Goal: Information Seeking & Learning: Check status

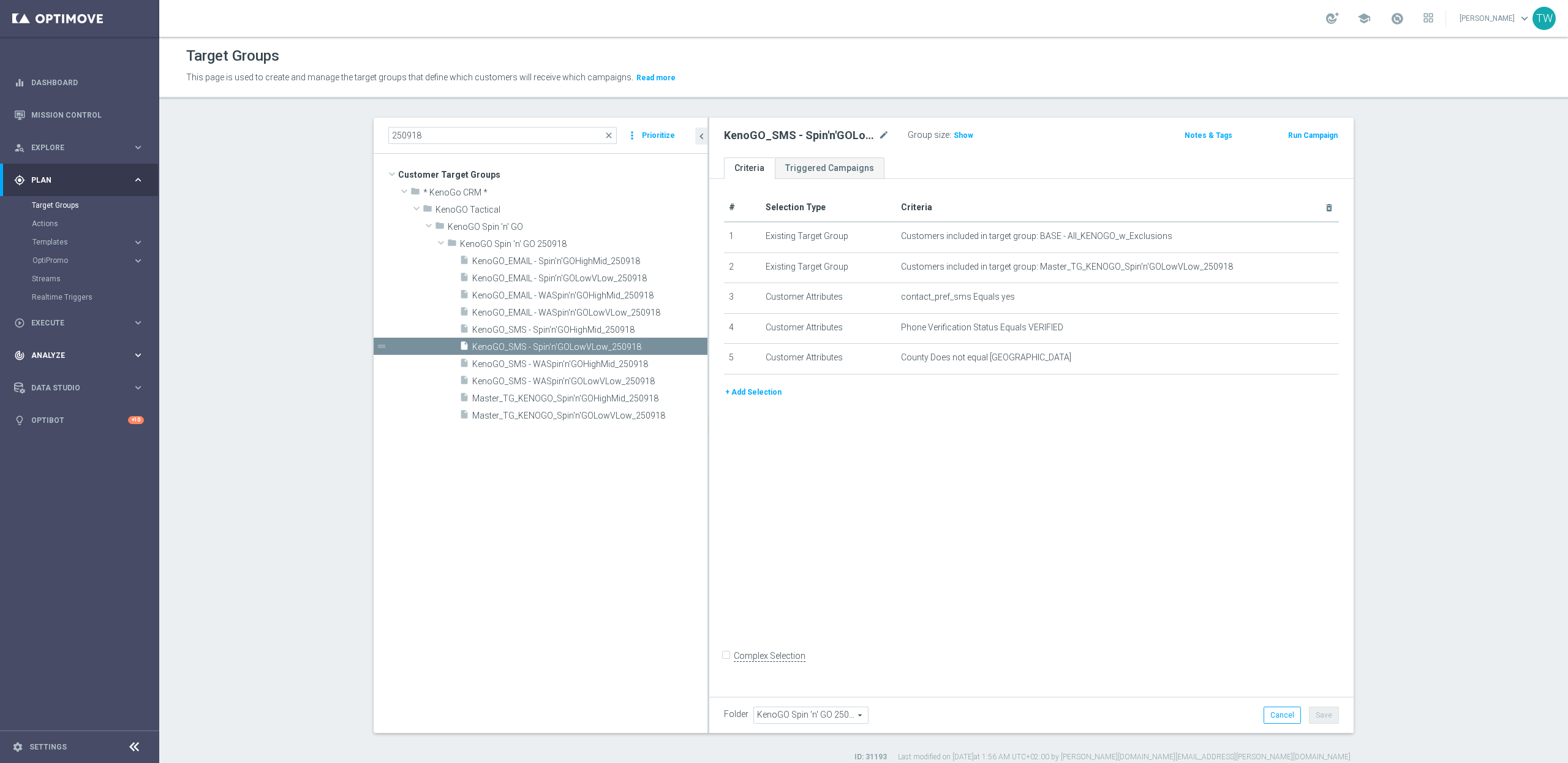
click at [87, 363] on div "track_changes Analyze keyboard_arrow_right" at bounding box center [79, 355] width 158 height 33
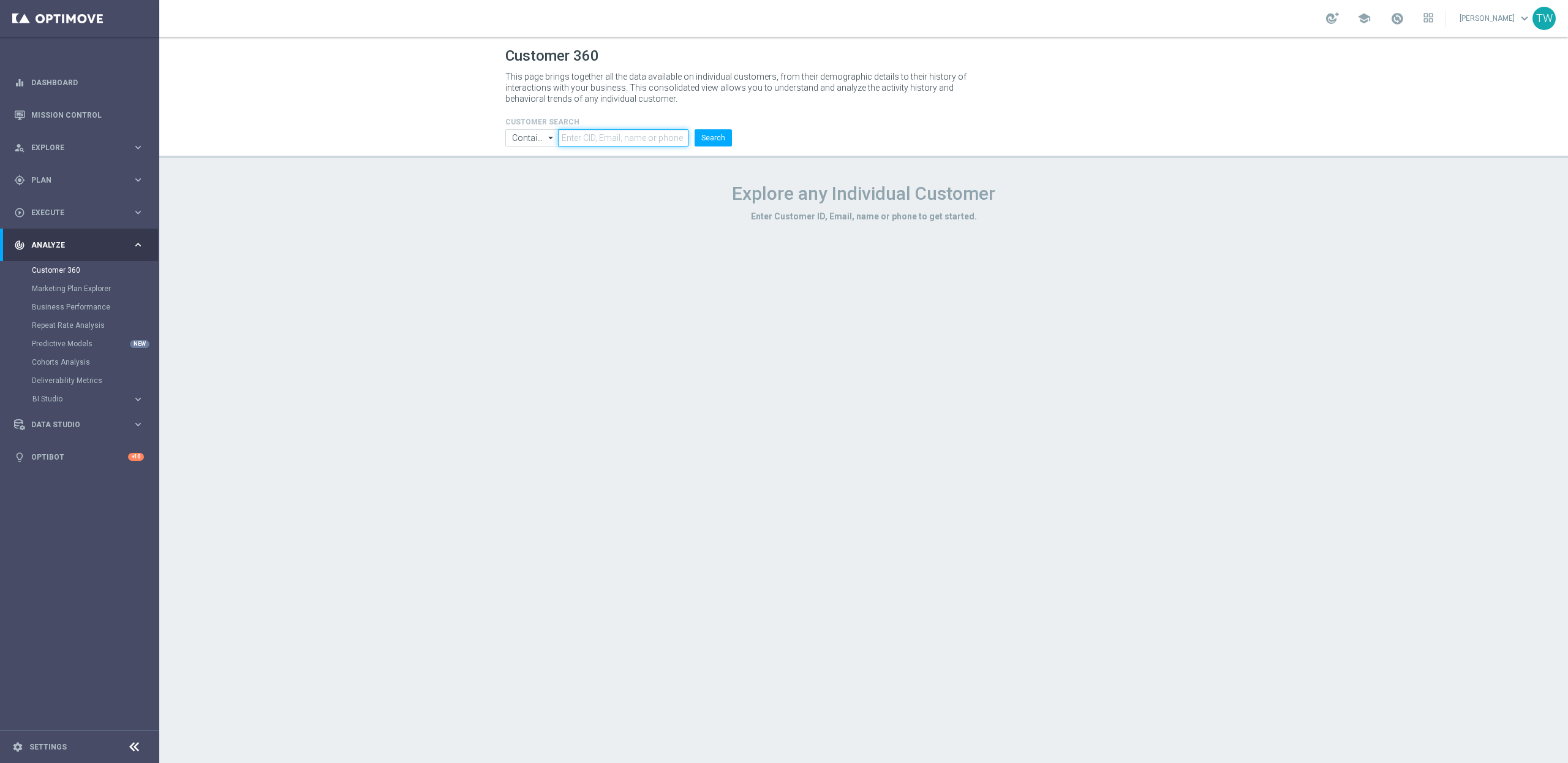
click at [609, 141] on input "text" at bounding box center [623, 138] width 130 height 17
paste input "21272943"
click at [712, 141] on button "Search" at bounding box center [713, 138] width 37 height 17
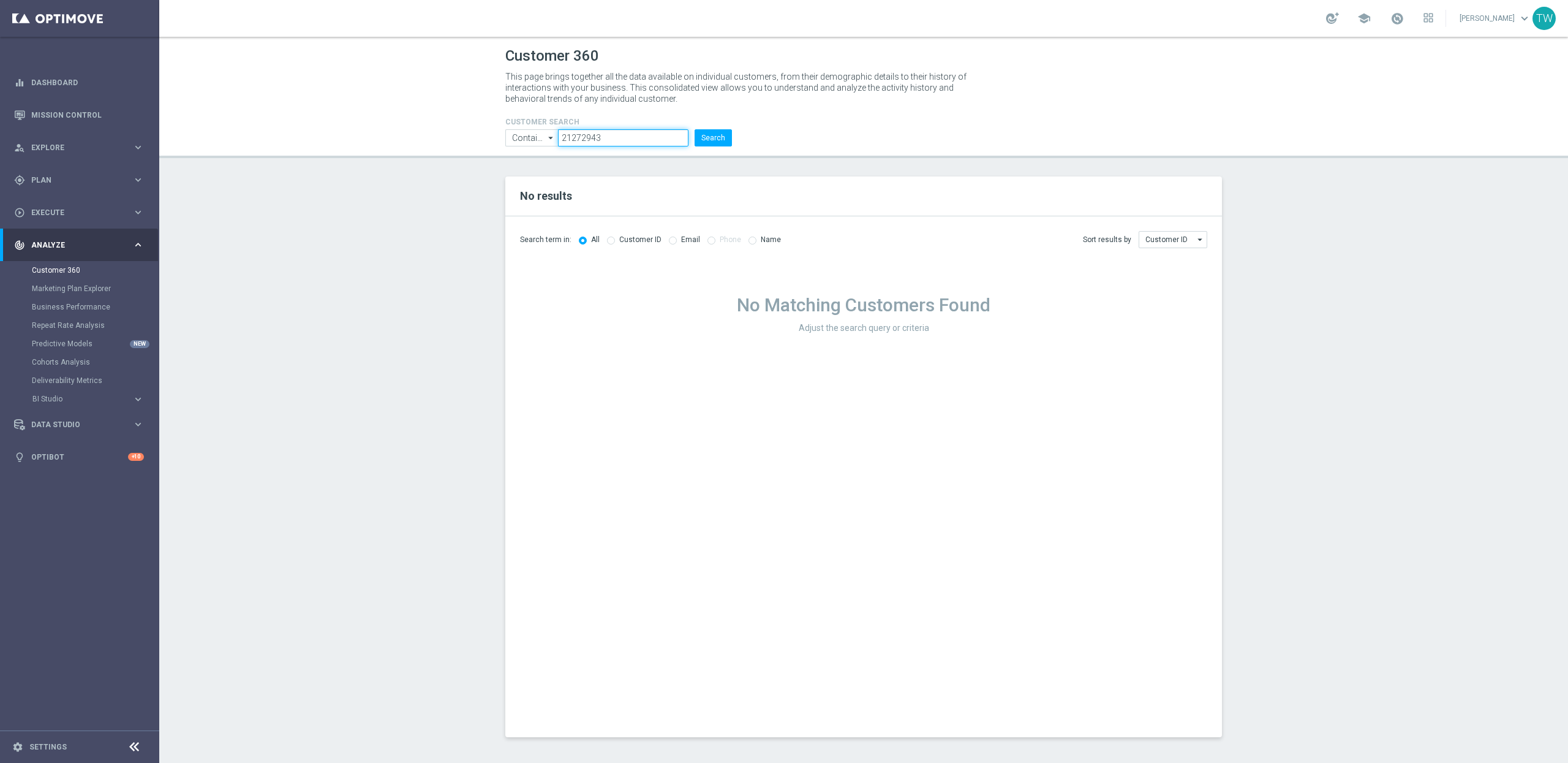
drag, startPoint x: 654, startPoint y: 144, endPoint x: 512, endPoint y: 132, distance: 142.5
click at [512, 132] on ul "Contains Contains arrow_drop_down Show Selected 0 of NaN Contains Equals" at bounding box center [618, 138] width 233 height 17
paste input "68278"
click at [716, 135] on button "Search" at bounding box center [713, 138] width 37 height 17
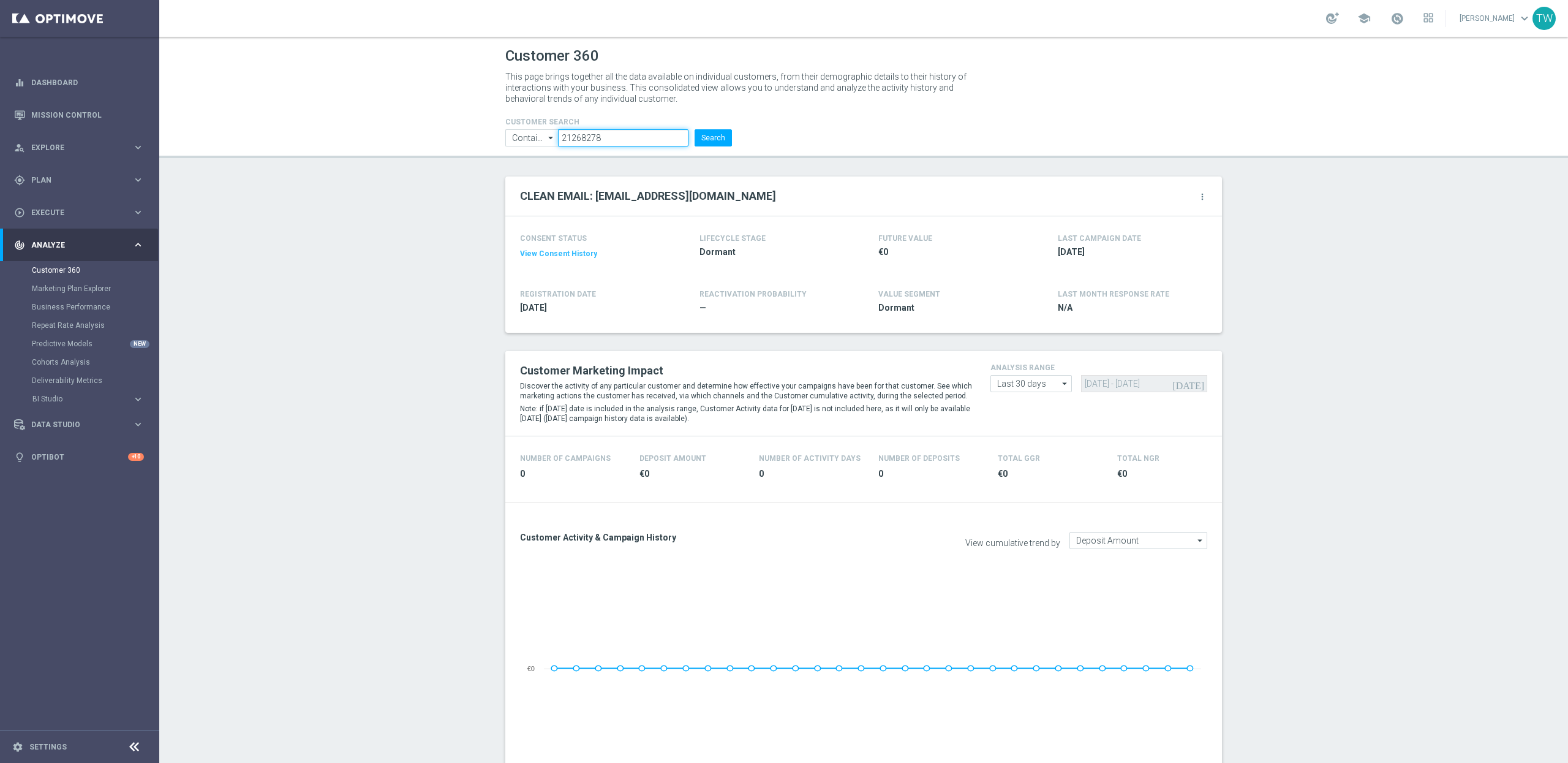
drag, startPoint x: 643, startPoint y: 139, endPoint x: 458, endPoint y: 138, distance: 185.0
click at [458, 138] on header "Customer 360 This page brings together all the data available on individual cus…" at bounding box center [864, 97] width 1409 height 121
paste input "72943"
click at [715, 138] on button "Search" at bounding box center [713, 138] width 37 height 17
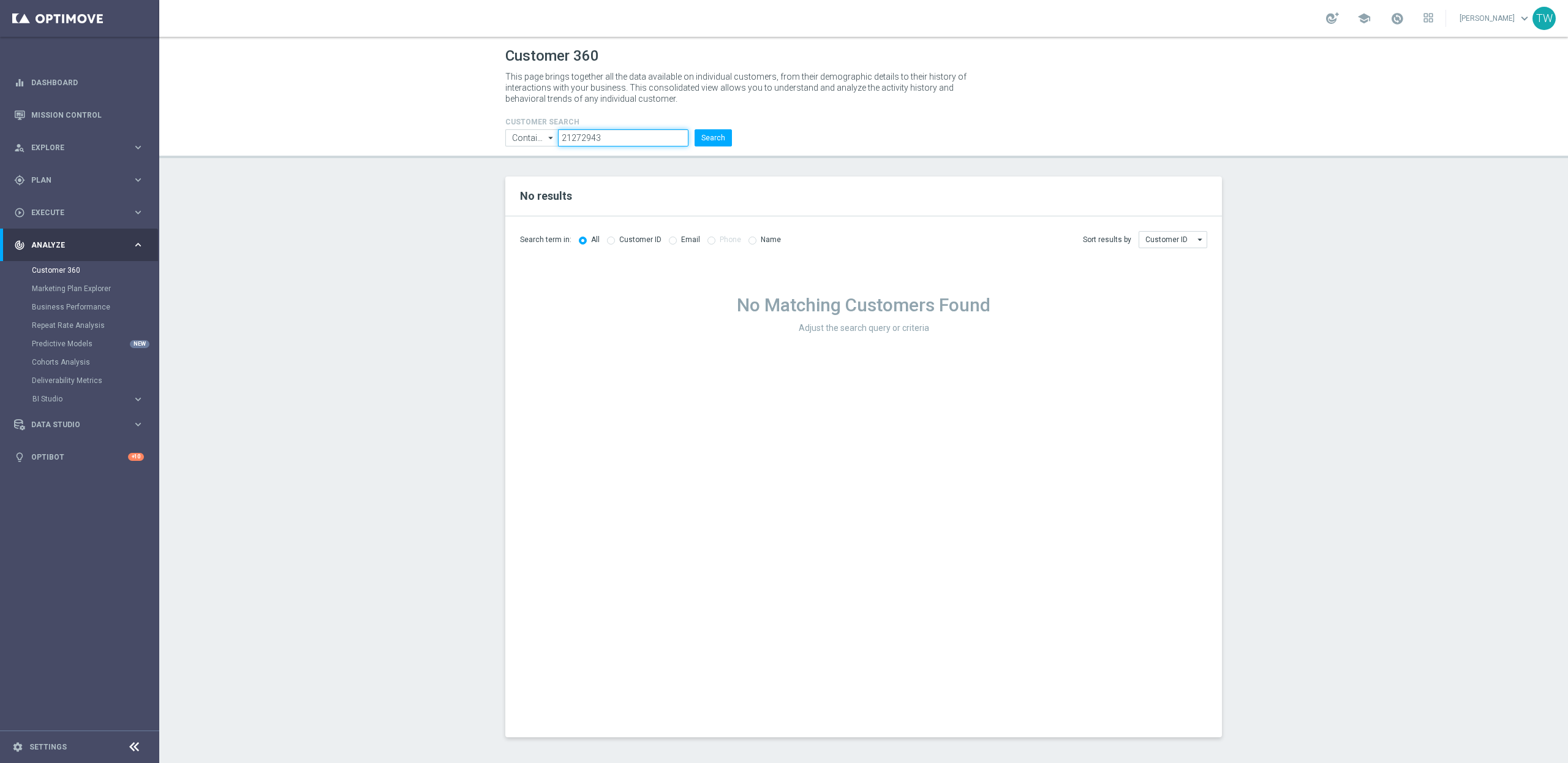
drag, startPoint x: 607, startPoint y: 130, endPoint x: 614, endPoint y: 134, distance: 8.1
click at [608, 130] on input "21272943" at bounding box center [623, 138] width 130 height 17
click at [614, 134] on input "21272943" at bounding box center [623, 138] width 130 height 17
paste input "120536"
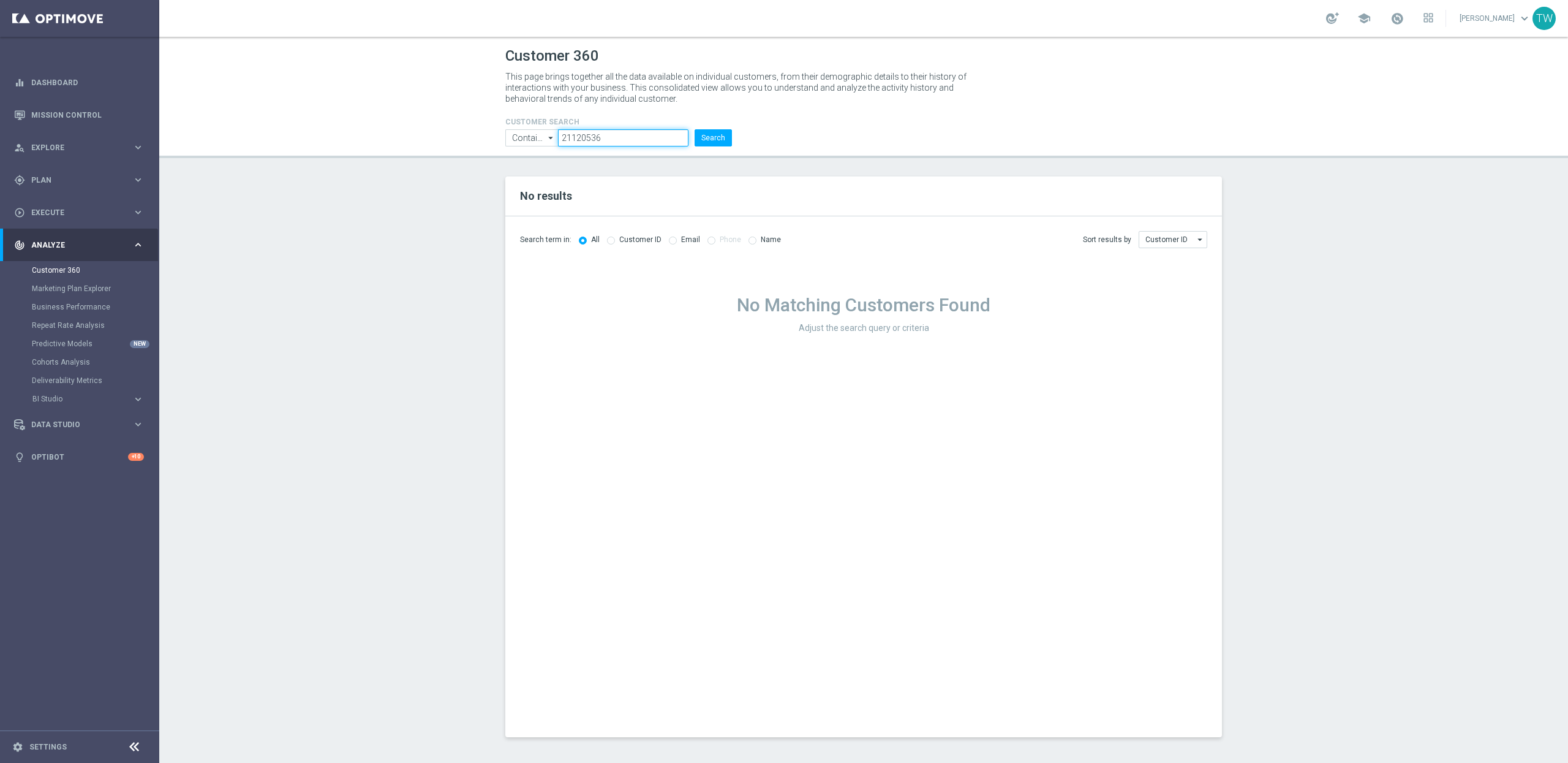
type input "21120536"
click at [694, 130] on button "Search" at bounding box center [713, 138] width 37 height 17
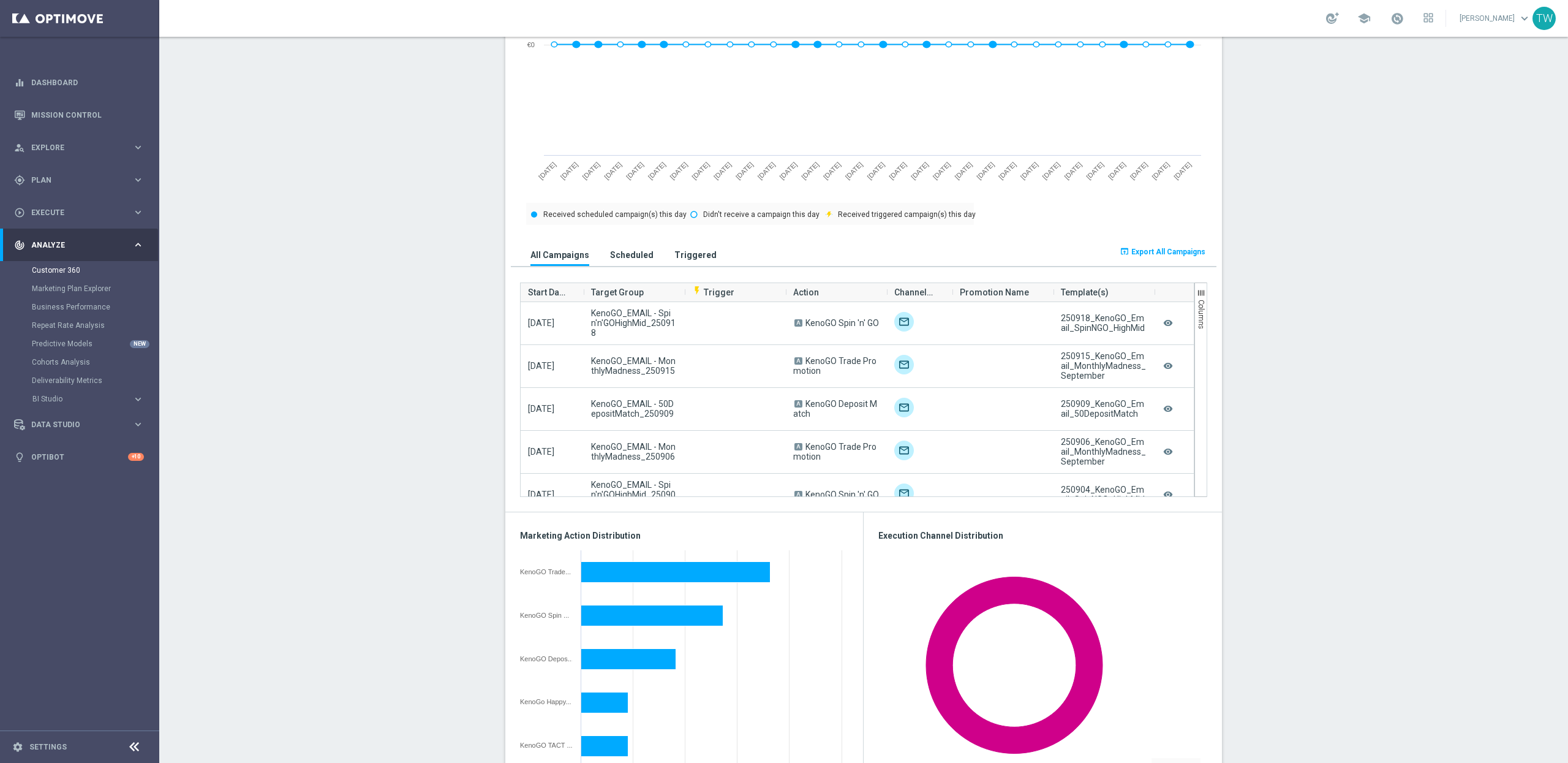
scroll to position [701, 0]
